Goal: Register for event/course

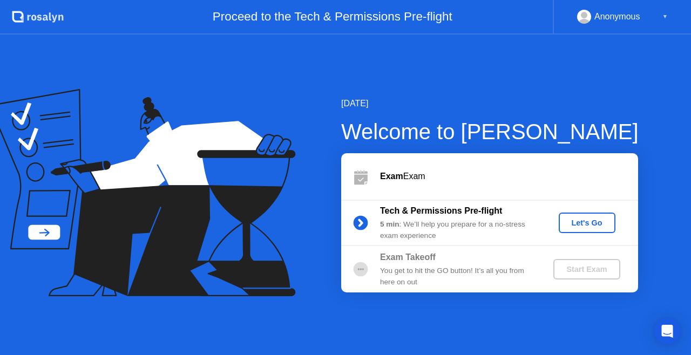
click at [587, 227] on div "Let's Go" at bounding box center [587, 223] width 48 height 9
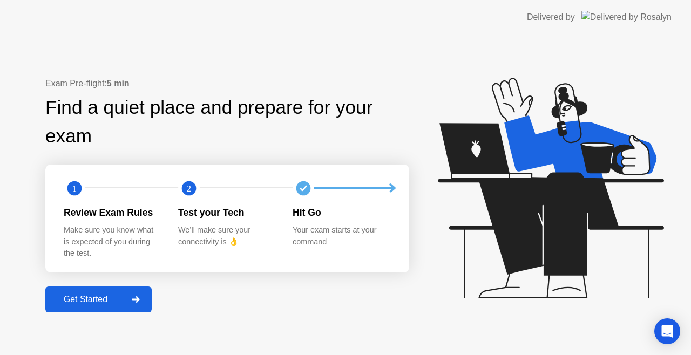
click at [90, 303] on div "Get Started" at bounding box center [86, 300] width 74 height 10
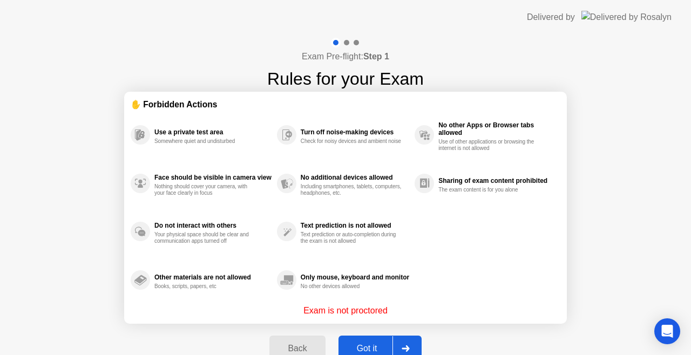
click at [366, 347] on div "Got it" at bounding box center [367, 349] width 51 height 10
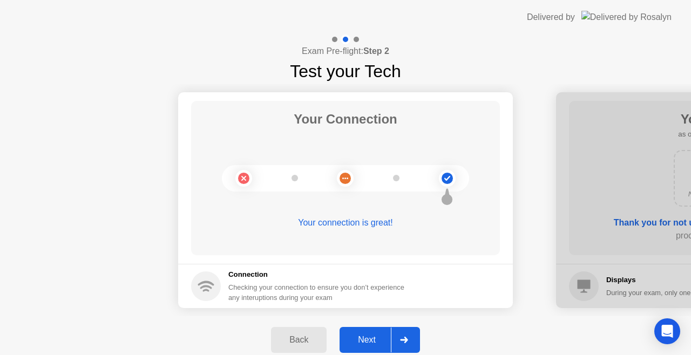
click at [366, 347] on button "Next" at bounding box center [379, 340] width 80 height 26
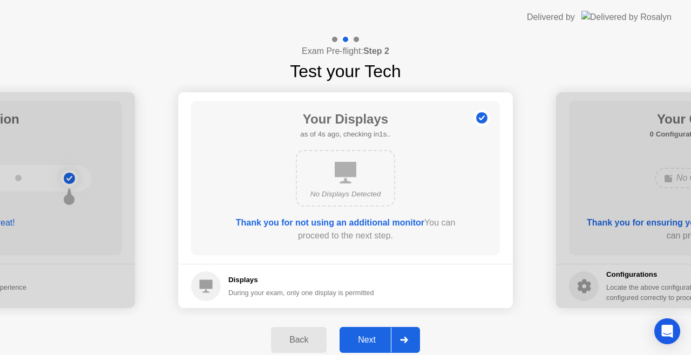
click at [366, 347] on button "Next" at bounding box center [379, 340] width 80 height 26
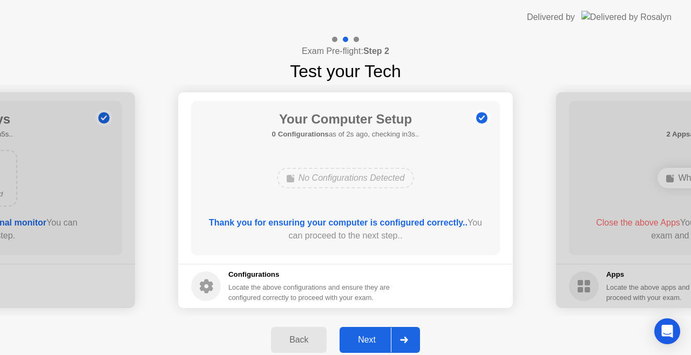
click at [363, 342] on div "Next" at bounding box center [367, 340] width 48 height 10
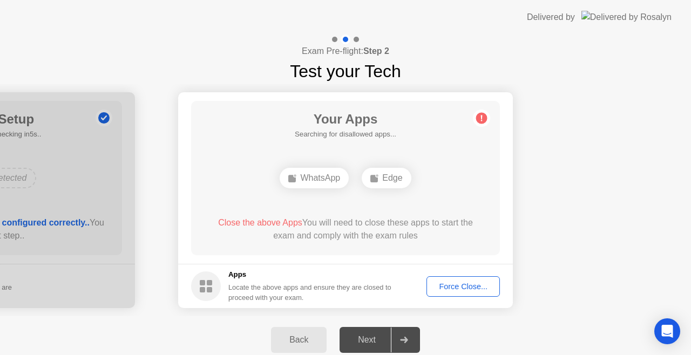
click at [464, 283] on div "Force Close..." at bounding box center [463, 286] width 66 height 9
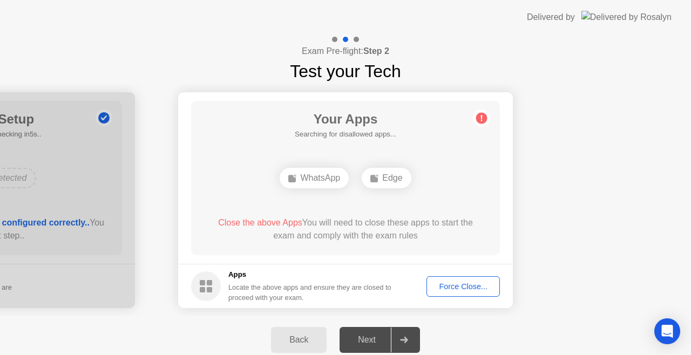
click at [463, 283] on div "Force Close..." at bounding box center [463, 286] width 66 height 9
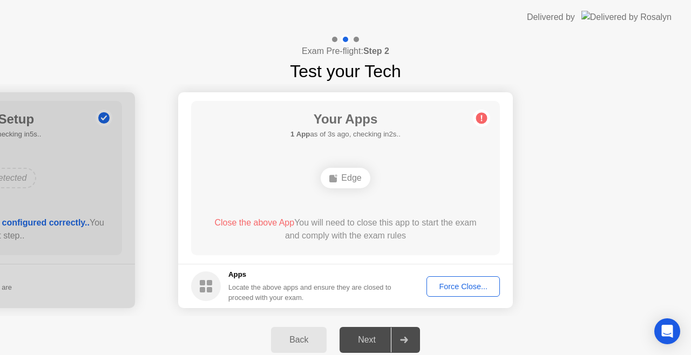
click at [446, 287] on div "Force Close..." at bounding box center [463, 286] width 66 height 9
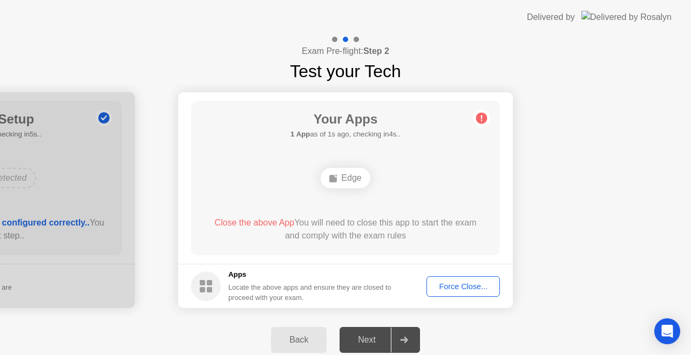
click at [470, 285] on div "Force Close..." at bounding box center [463, 286] width 66 height 9
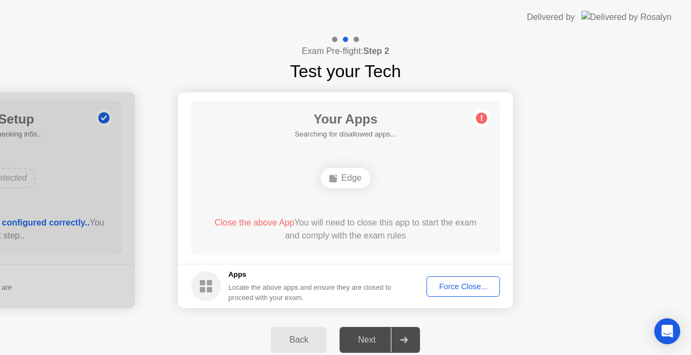
click at [370, 345] on div "Next" at bounding box center [367, 340] width 48 height 10
click at [360, 339] on div "Next" at bounding box center [367, 340] width 48 height 10
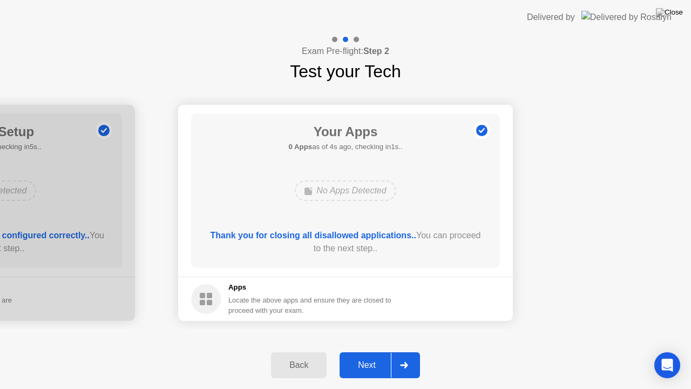
click at [372, 355] on div "Next" at bounding box center [367, 365] width 48 height 10
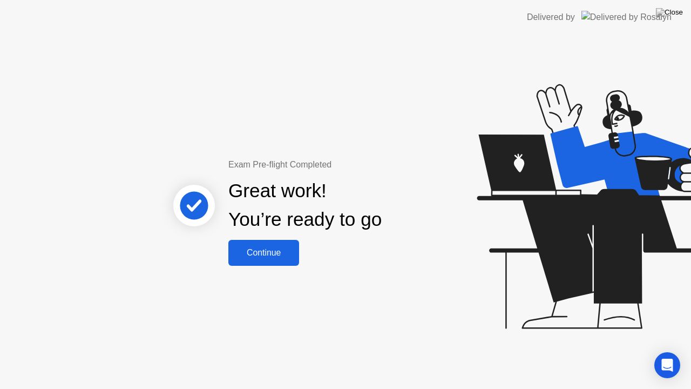
click at [259, 250] on div "Continue" at bounding box center [263, 253] width 64 height 10
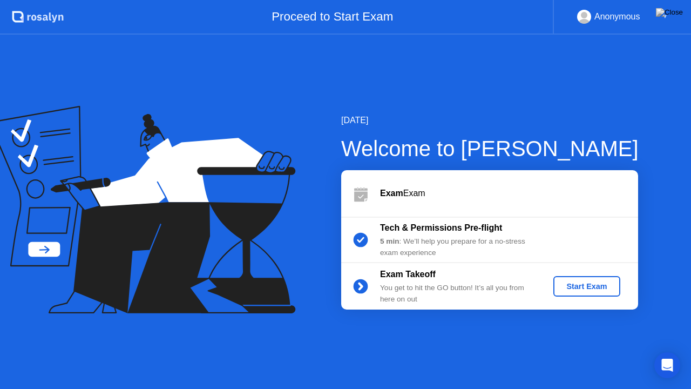
click at [595, 284] on div "Start Exam" at bounding box center [586, 286] width 58 height 9
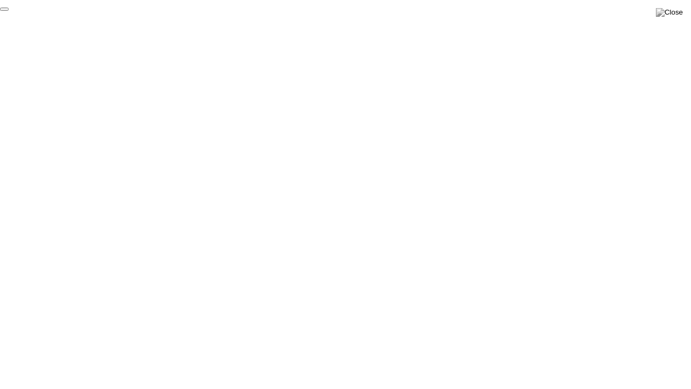
click div "End Proctoring Session"
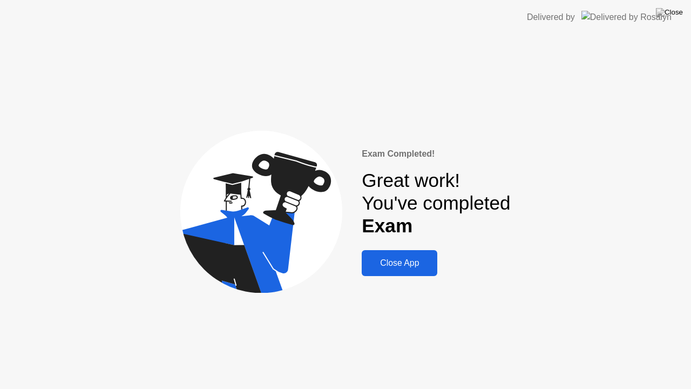
click at [381, 258] on div "Close App" at bounding box center [399, 263] width 69 height 10
